Goal: Information Seeking & Learning: Learn about a topic

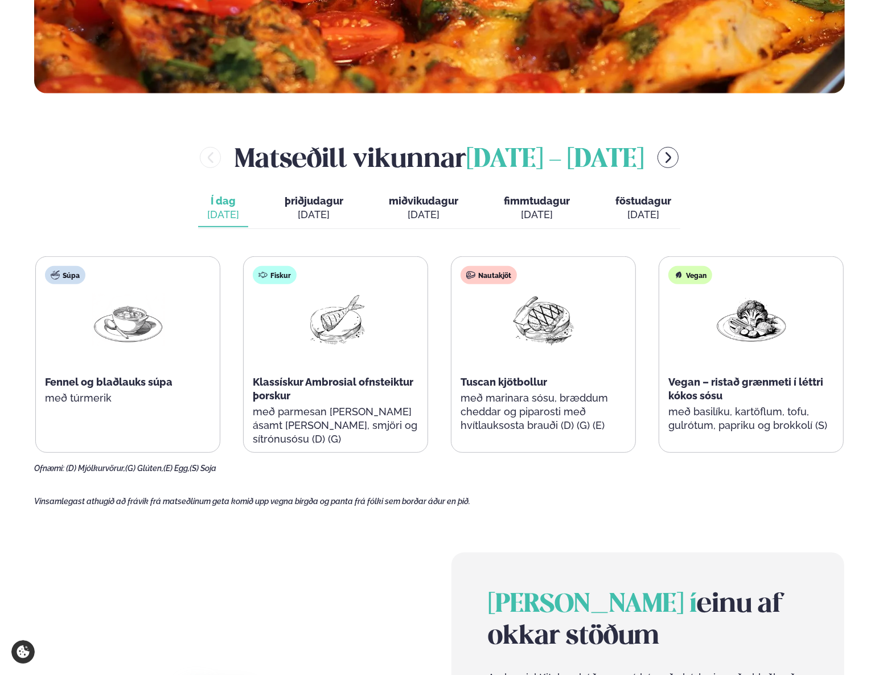
scroll to position [518, 0]
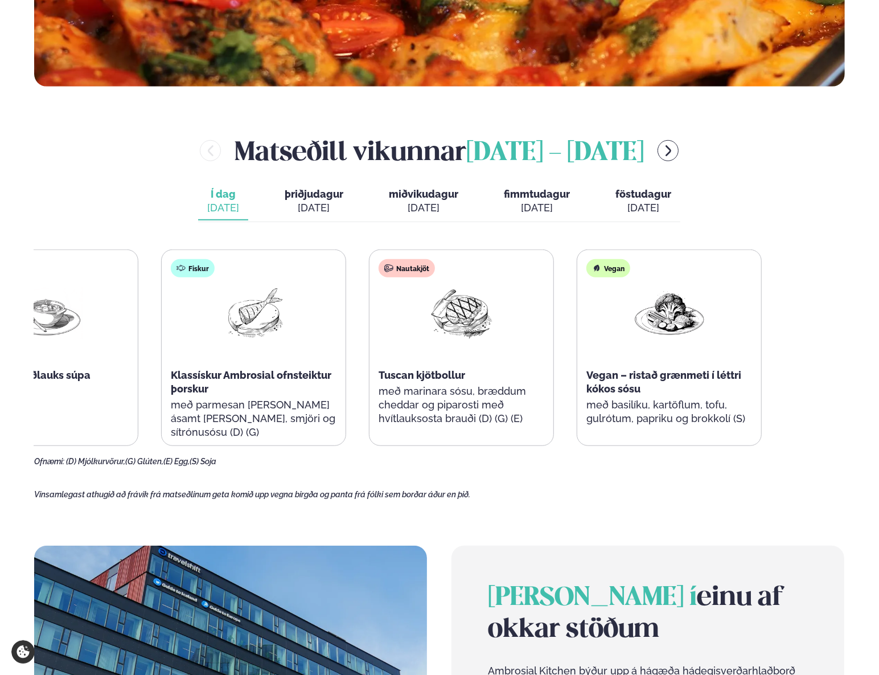
click at [153, 384] on div "Súpa Fennel og blaðlauks súpa með túrmerik Fiskur Klassískur Ambrosial ofnsteik…" at bounding box center [357, 347] width 808 height 196
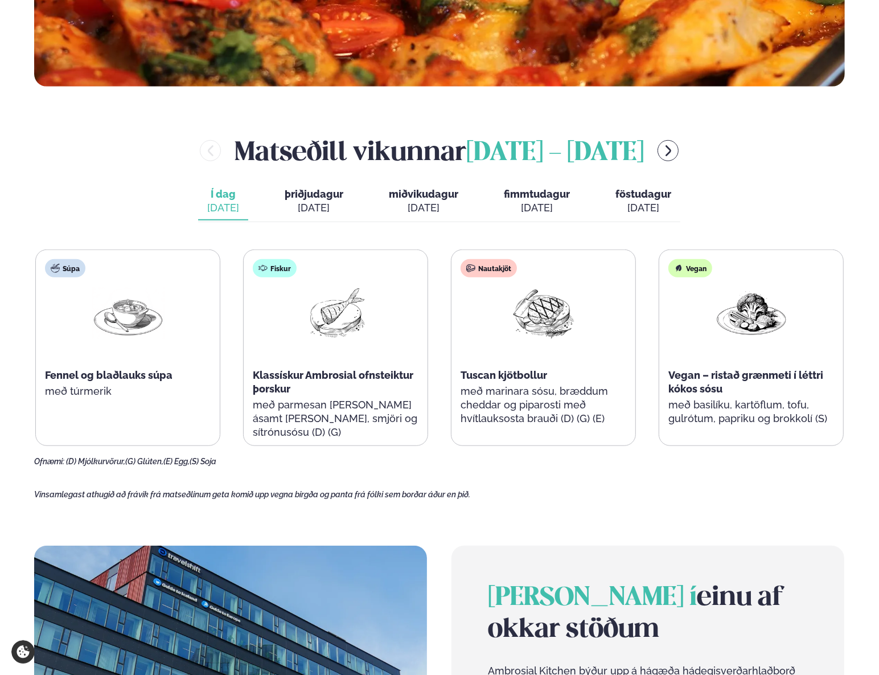
click at [304, 202] on div "[DATE]" at bounding box center [314, 208] width 59 height 14
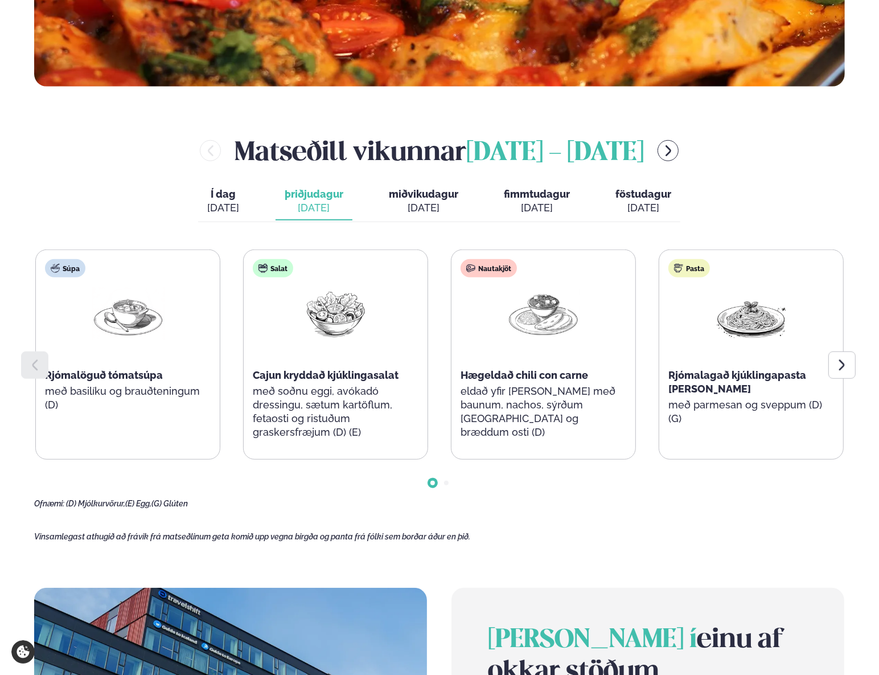
click at [431, 206] on div "[DATE]" at bounding box center [423, 208] width 69 height 14
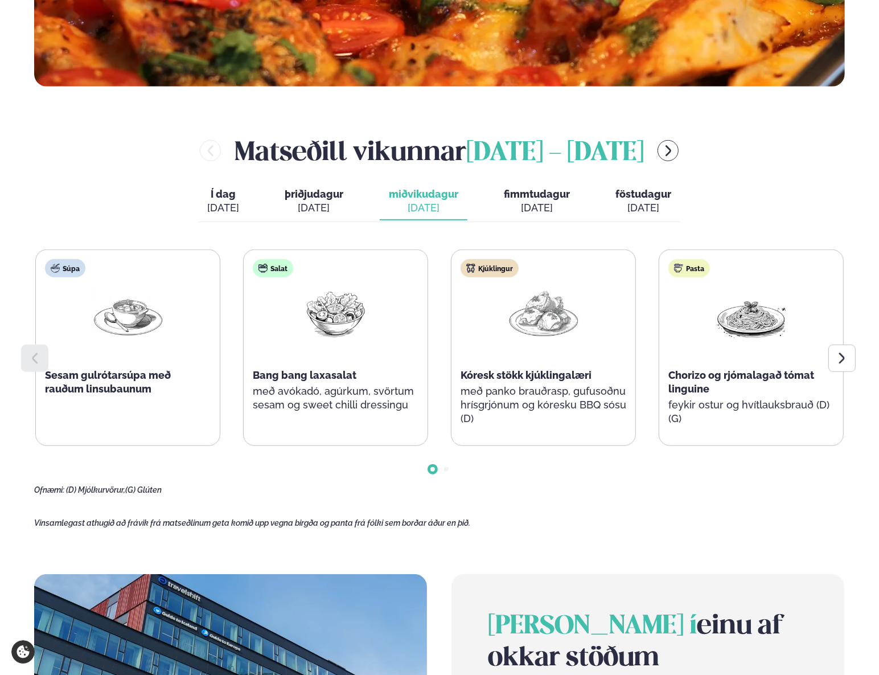
click at [516, 198] on span "fimmtudagur" at bounding box center [537, 194] width 66 height 12
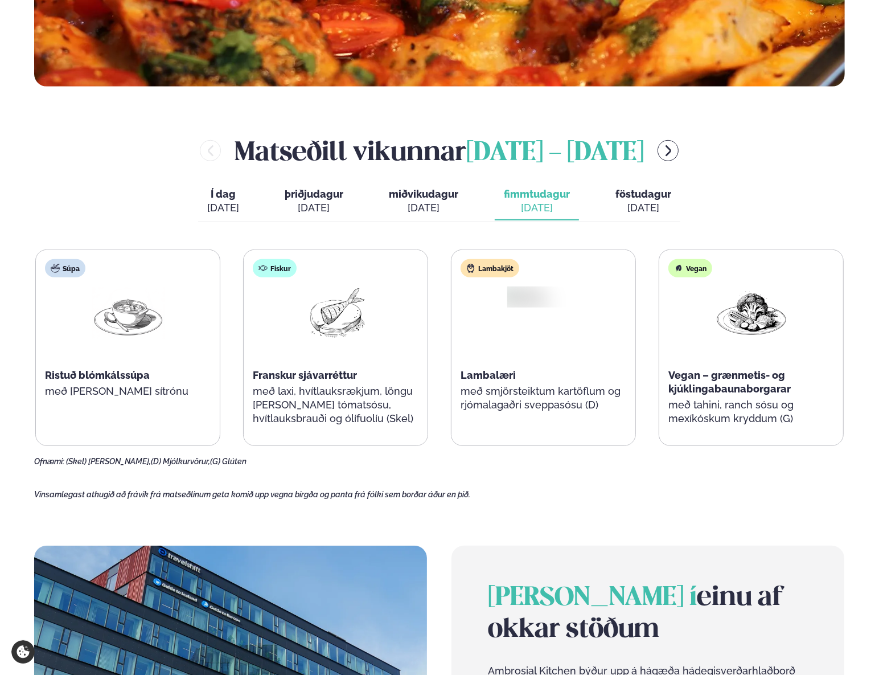
click at [379, 196] on div "Í dag Í d. [DATE] þriðjudagur þri. [DATE] miðvikudagur mið. [DATE] fimmtudagur …" at bounding box center [439, 202] width 482 height 39
click at [405, 197] on span "miðvikudagur" at bounding box center [423, 194] width 69 height 12
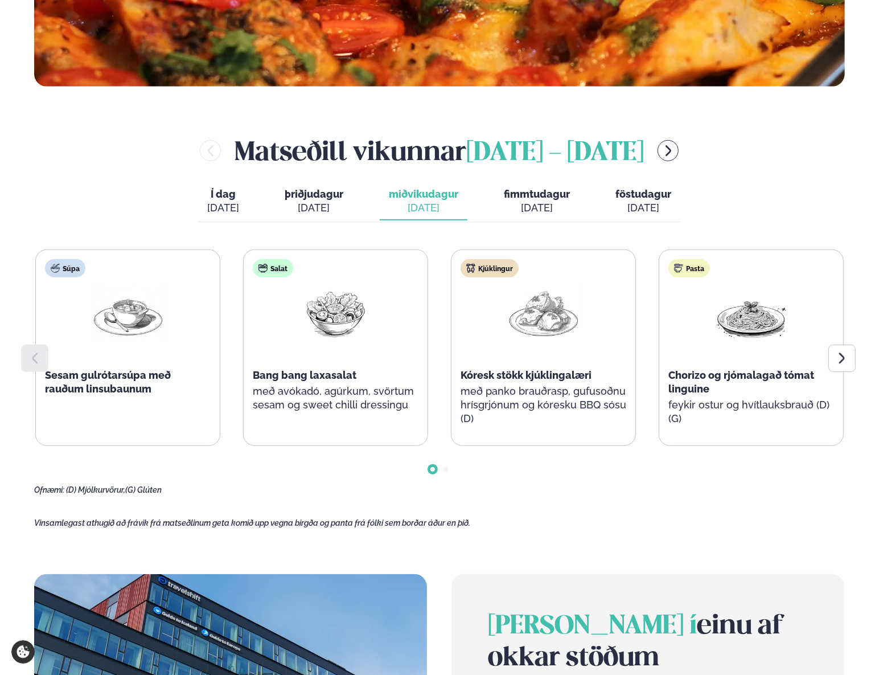
click at [526, 199] on span "fimmtudagur" at bounding box center [537, 194] width 66 height 12
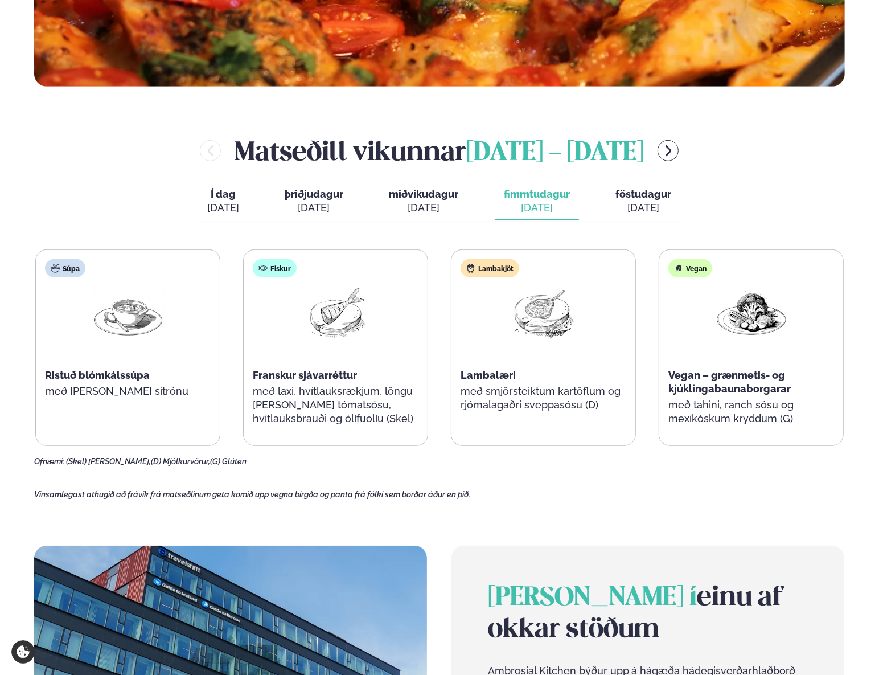
click at [639, 199] on span "föstudagur" at bounding box center [643, 194] width 56 height 12
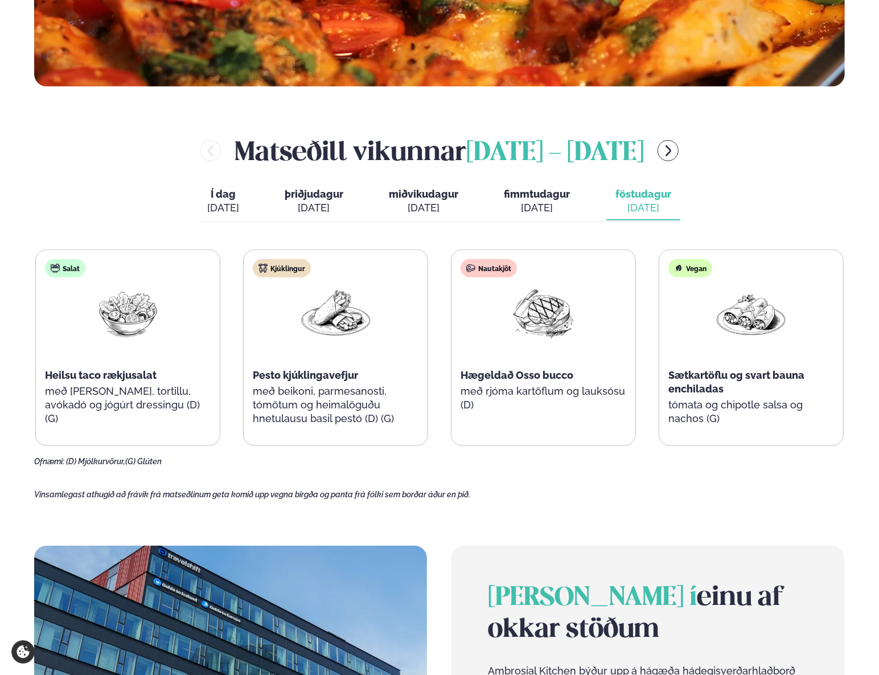
click at [241, 195] on button "Í dag Í d. [DATE]" at bounding box center [223, 202] width 50 height 38
